Goal: Check status: Check status

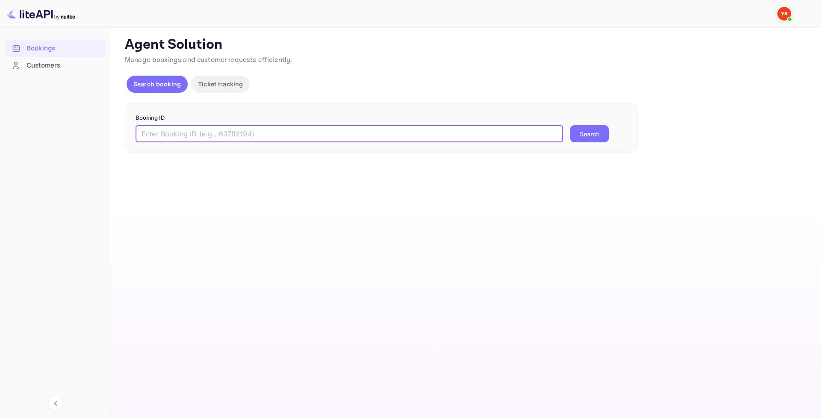
paste input "9418459"
type input "9418459"
click at [578, 140] on button "Search" at bounding box center [589, 133] width 39 height 17
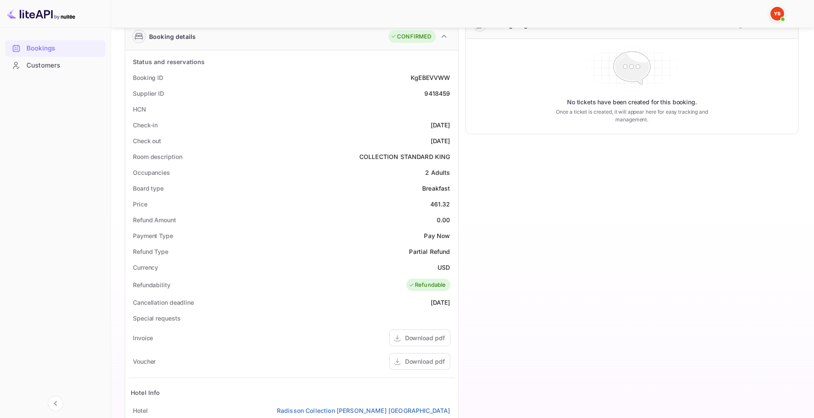
scroll to position [214, 0]
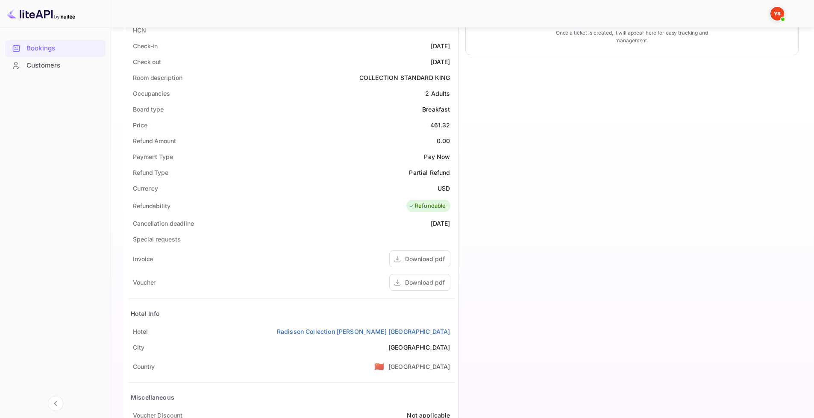
click at [414, 292] on div "Voucher Download pdf" at bounding box center [292, 283] width 326 height 24
click at [413, 287] on div "Download pdf" at bounding box center [419, 282] width 61 height 17
drag, startPoint x: 427, startPoint y: 110, endPoint x: 453, endPoint y: 109, distance: 26.5
click at [453, 109] on div "Board type Breakfast" at bounding box center [292, 109] width 326 height 16
click at [468, 130] on div "Timeline Booking confirmed # 3997577 Supplier ID: 9418459 [DATE] 13:51 Message …" at bounding box center [629, 152] width 341 height 623
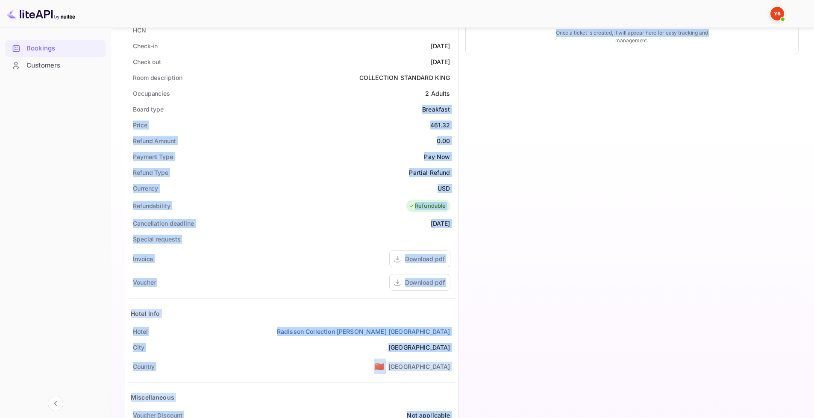
drag, startPoint x: 421, startPoint y: 108, endPoint x: 462, endPoint y: 108, distance: 40.6
click at [462, 108] on div "Guest information Full name [PERSON_NAME] Nationality 🇰🇿 [DEMOGRAPHIC_DATA] Ema…" at bounding box center [458, 152] width 681 height 623
copy div "Breakfast Price 461.32 Refund Amount 0.00 Payment Type Pay Now Refund Type Part…"
click at [500, 125] on div "Timeline Booking confirmed # 3997577 Supplier ID: 9418459 [DATE] 13:51 Message …" at bounding box center [629, 152] width 341 height 623
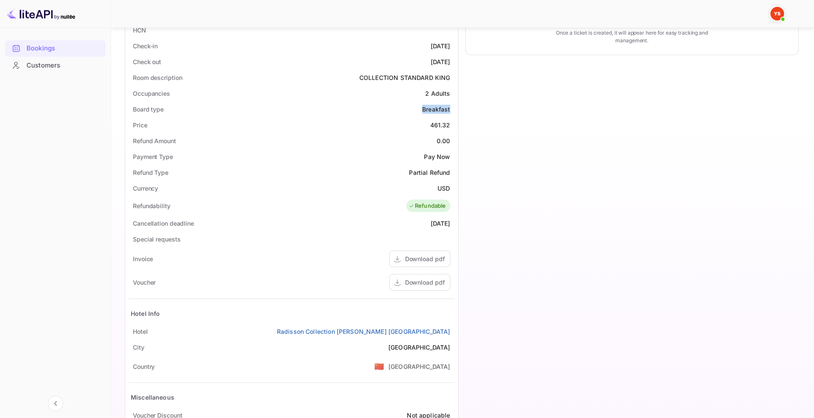
drag, startPoint x: 424, startPoint y: 109, endPoint x: 453, endPoint y: 109, distance: 29.5
click at [453, 109] on div "Board type Breakfast" at bounding box center [292, 109] width 326 height 16
copy div "Breakfast"
click at [486, 121] on div "Timeline Booking confirmed # 3997577 Supplier ID: 9418459 [DATE] 13:51 Message …" at bounding box center [629, 152] width 341 height 623
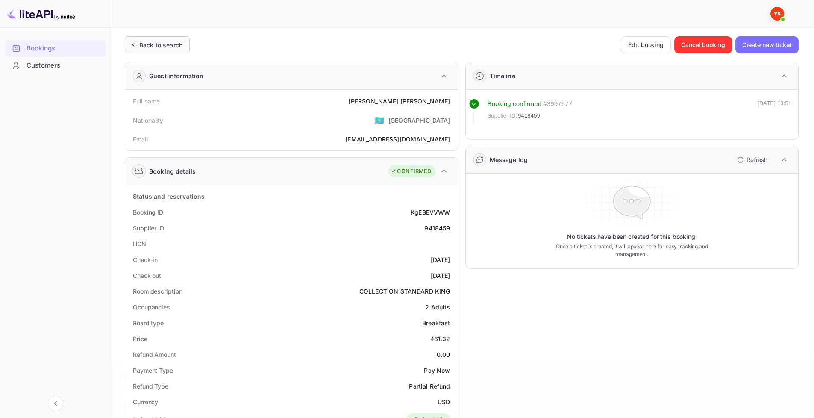
click at [153, 53] on div "Back to search" at bounding box center [157, 44] width 65 height 17
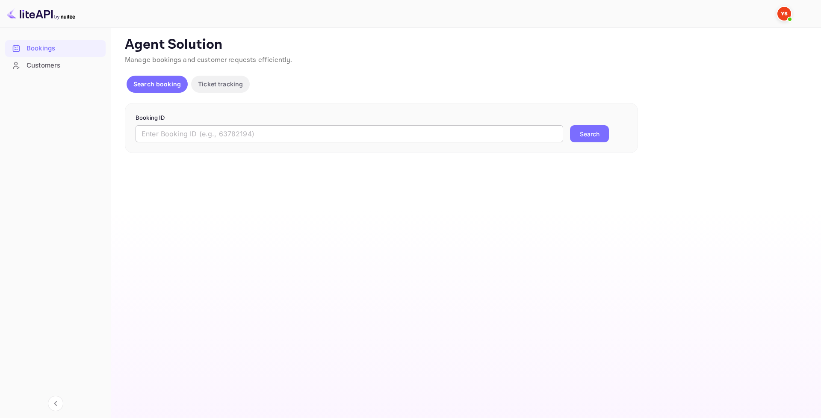
click at [247, 136] on input "text" at bounding box center [349, 133] width 427 height 17
paste input "9418371"
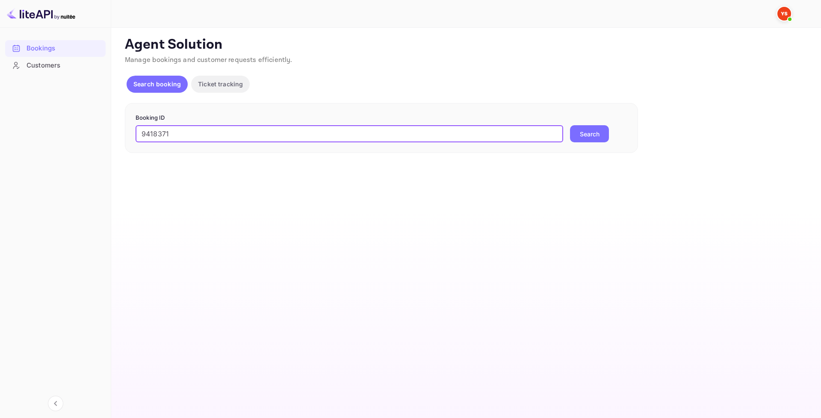
type input "9418371"
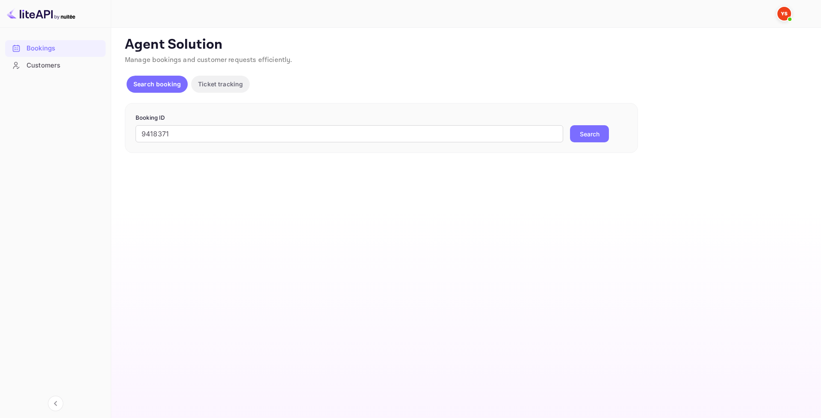
click at [591, 136] on button "Search" at bounding box center [589, 133] width 39 height 17
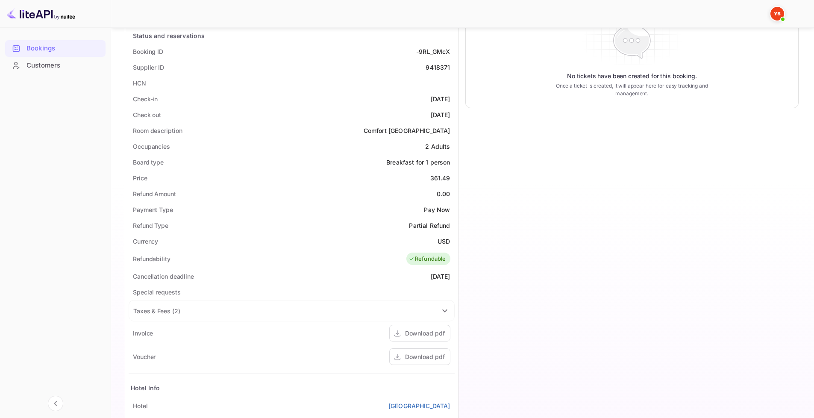
scroll to position [171, 0]
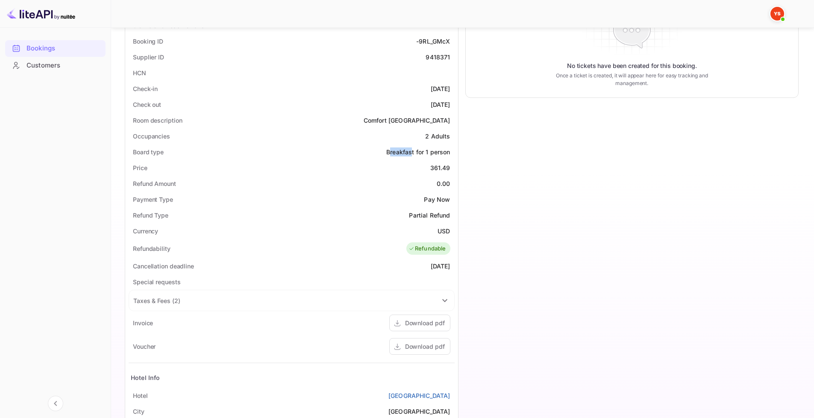
drag, startPoint x: 391, startPoint y: 152, endPoint x: 424, endPoint y: 152, distance: 33.8
click at [414, 151] on div "Breakfast for 1 person" at bounding box center [418, 151] width 64 height 9
click at [509, 170] on div "Timeline Booking confirmed # 3997541 Supplier ID: 9418371 13 Sep 2025 13:37 Mes…" at bounding box center [629, 206] width 341 height 645
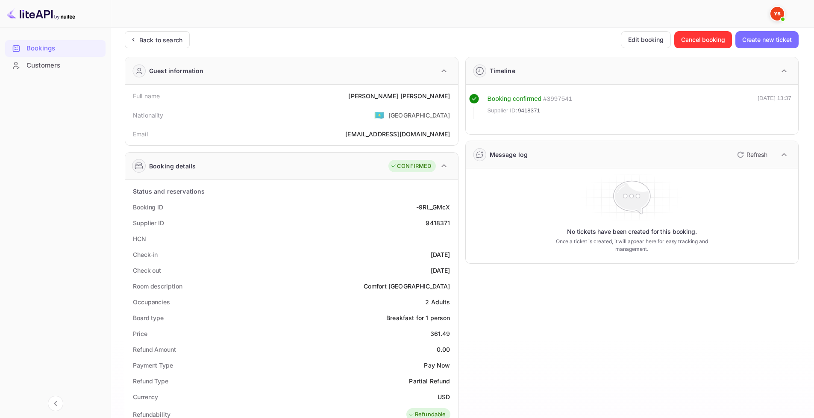
scroll to position [0, 0]
